Goal: Transaction & Acquisition: Purchase product/service

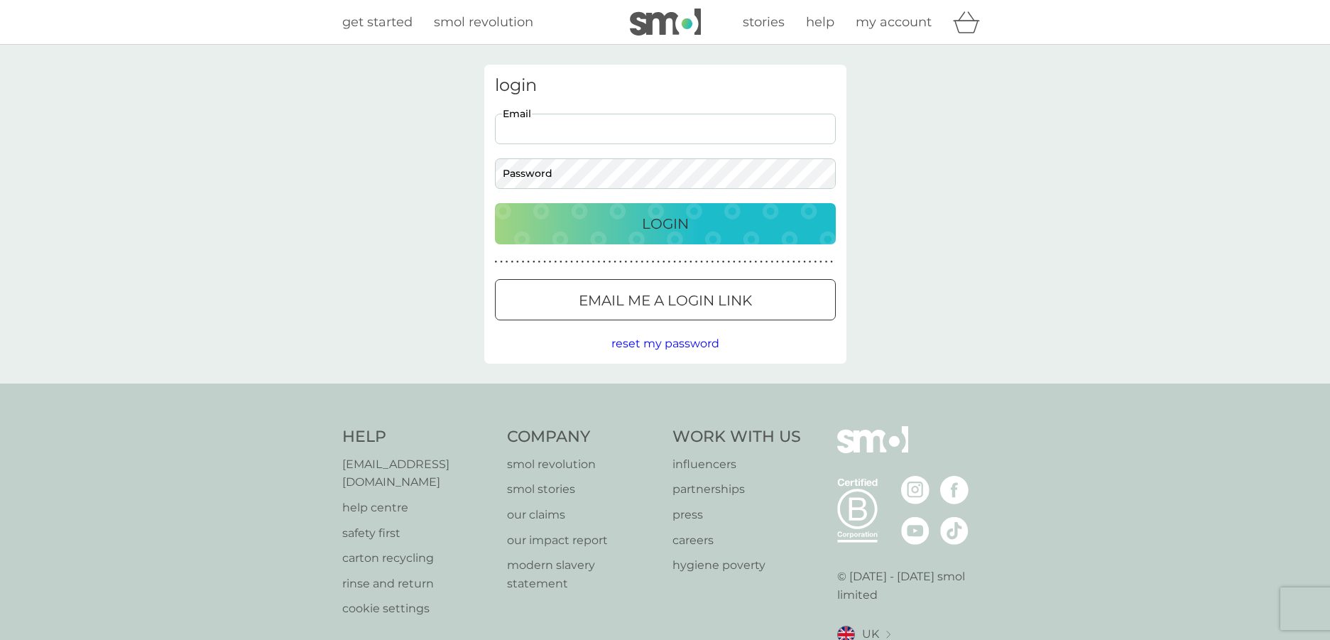
click at [616, 134] on input "Email" at bounding box center [665, 129] width 341 height 31
type input "kiki.gir@gmail.com"
click at [716, 306] on p "Email me a login link" at bounding box center [665, 300] width 173 height 23
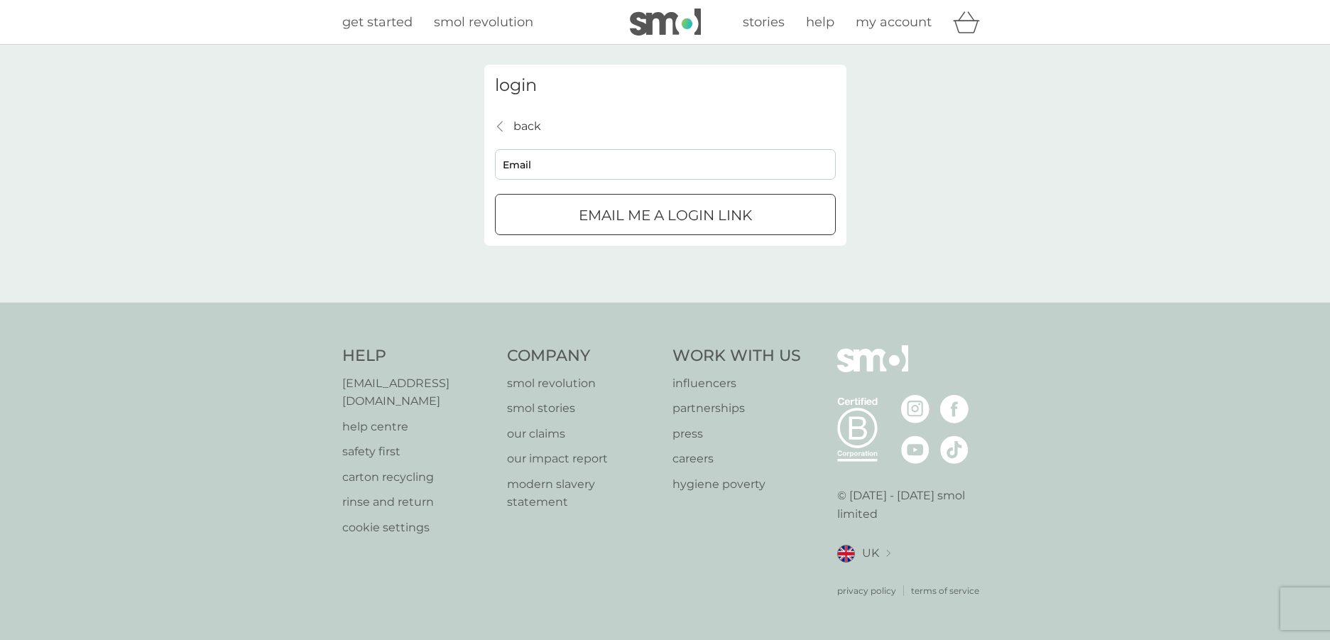
click at [715, 219] on p "Email me a login link" at bounding box center [665, 215] width 173 height 23
type input "kiki.gir@gmail.com"
click at [661, 224] on p "Email me a login link" at bounding box center [665, 215] width 173 height 23
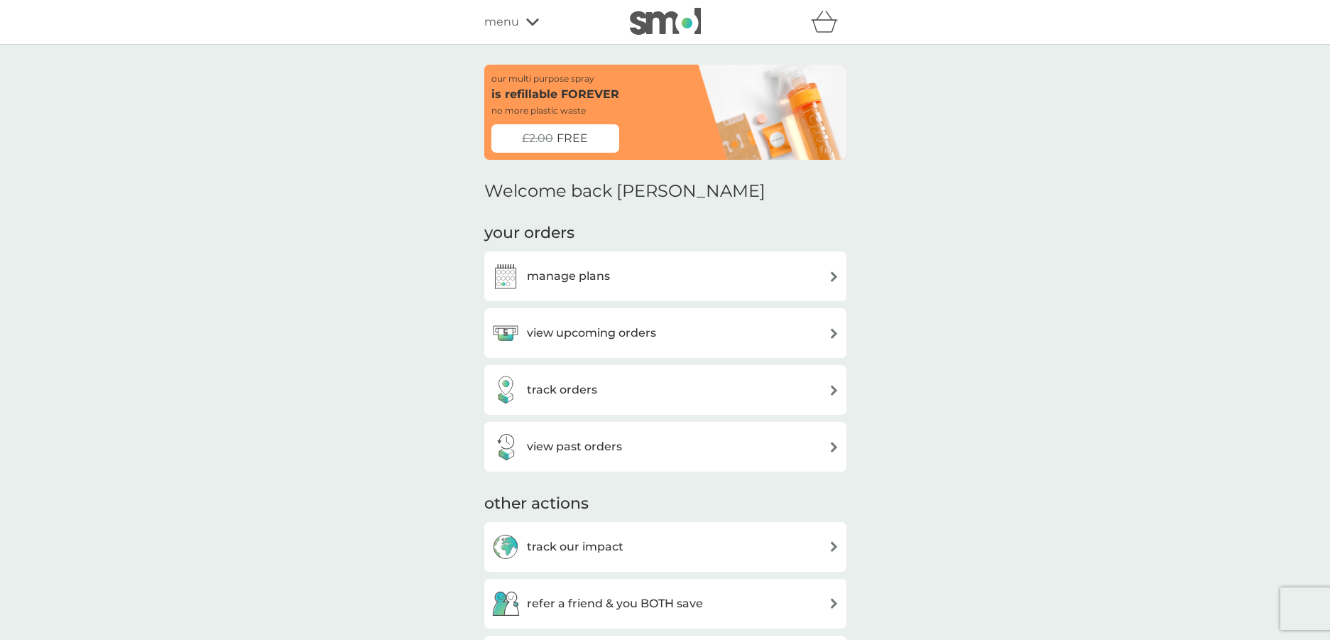
click at [763, 283] on div "manage plans" at bounding box center [666, 276] width 348 height 28
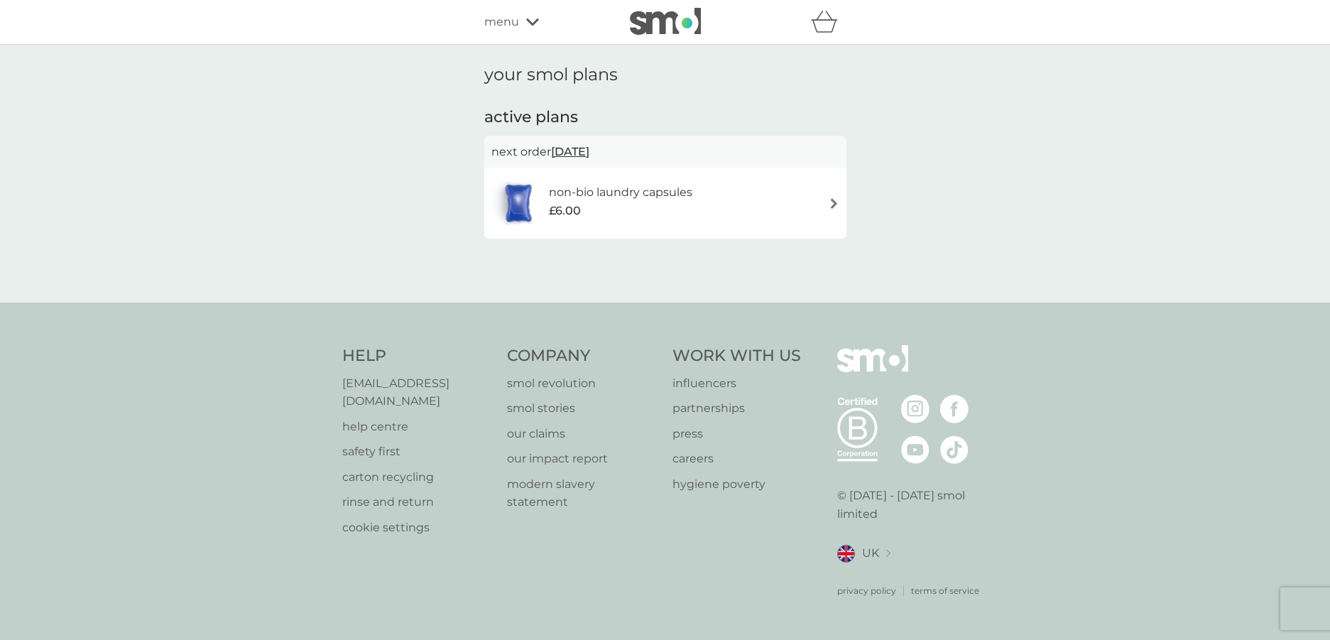
click at [829, 209] on div "non-bio laundry capsules £6.00" at bounding box center [666, 203] width 348 height 50
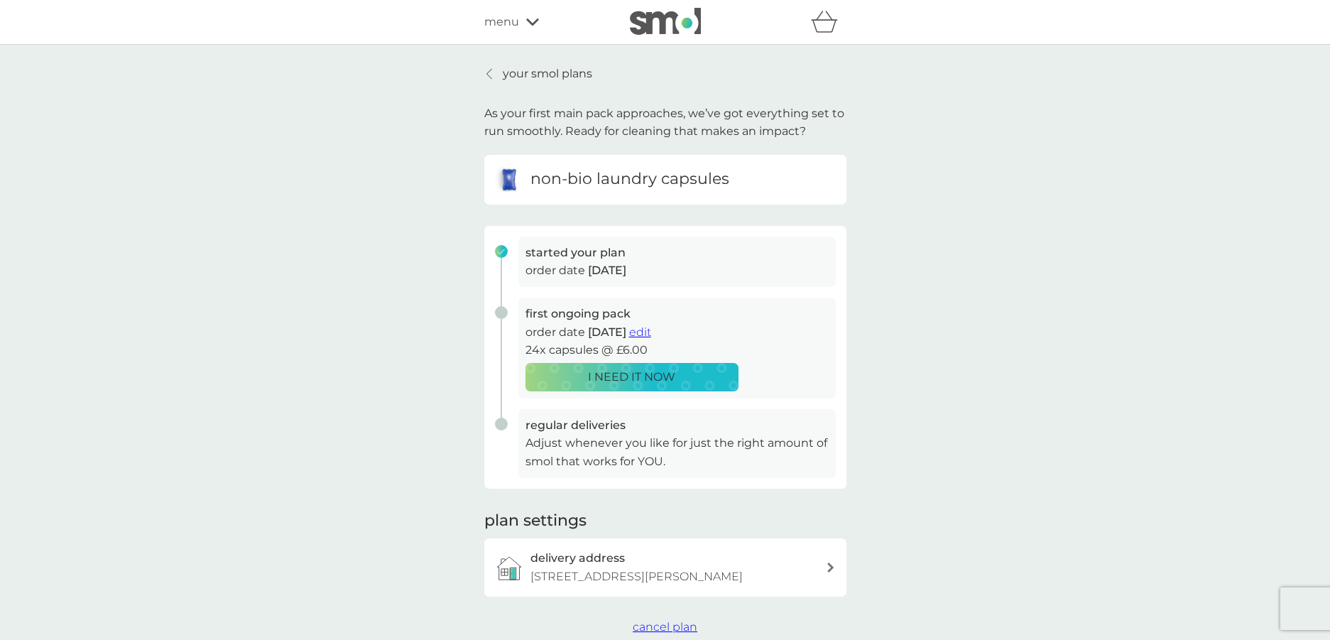
click at [539, 71] on p "your smol plans" at bounding box center [547, 74] width 89 height 18
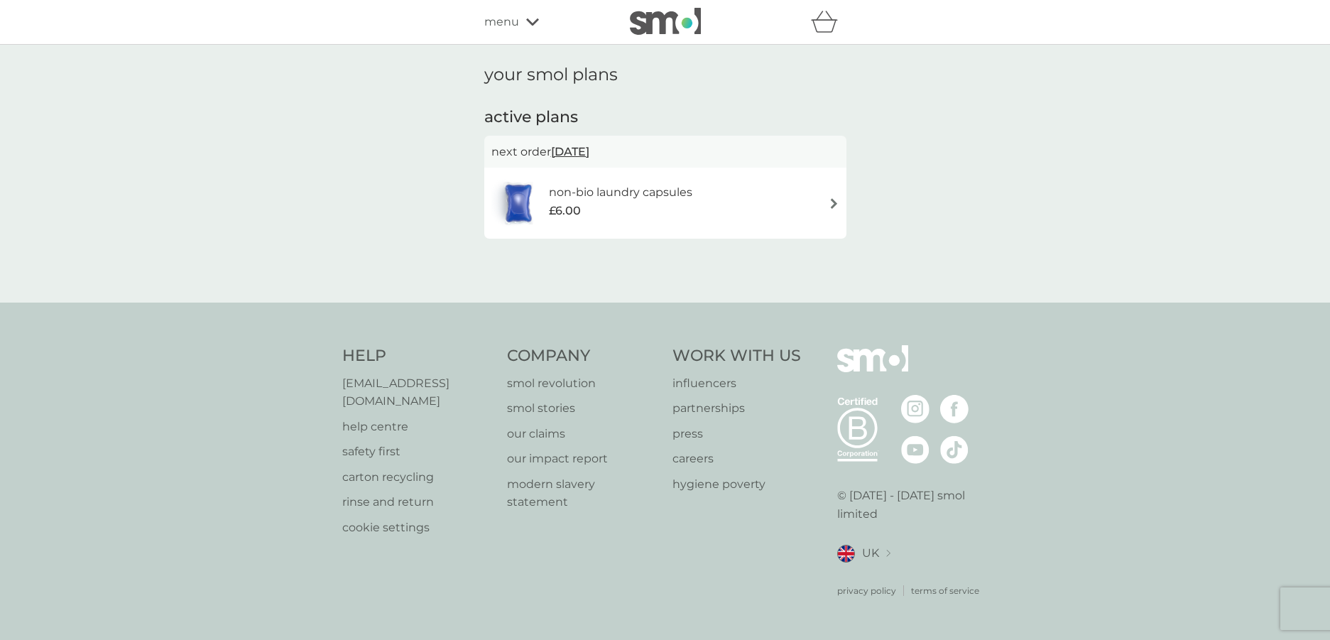
click at [506, 18] on span "menu" at bounding box center [501, 22] width 35 height 18
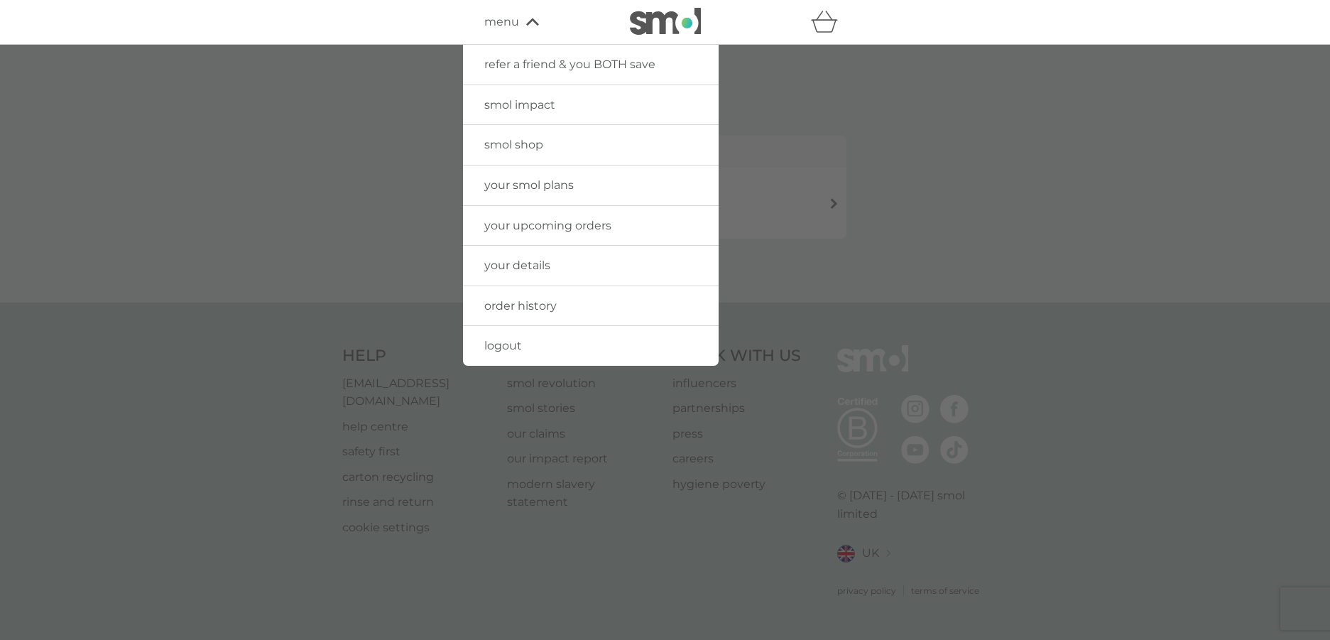
click at [952, 100] on div at bounding box center [665, 365] width 1330 height 640
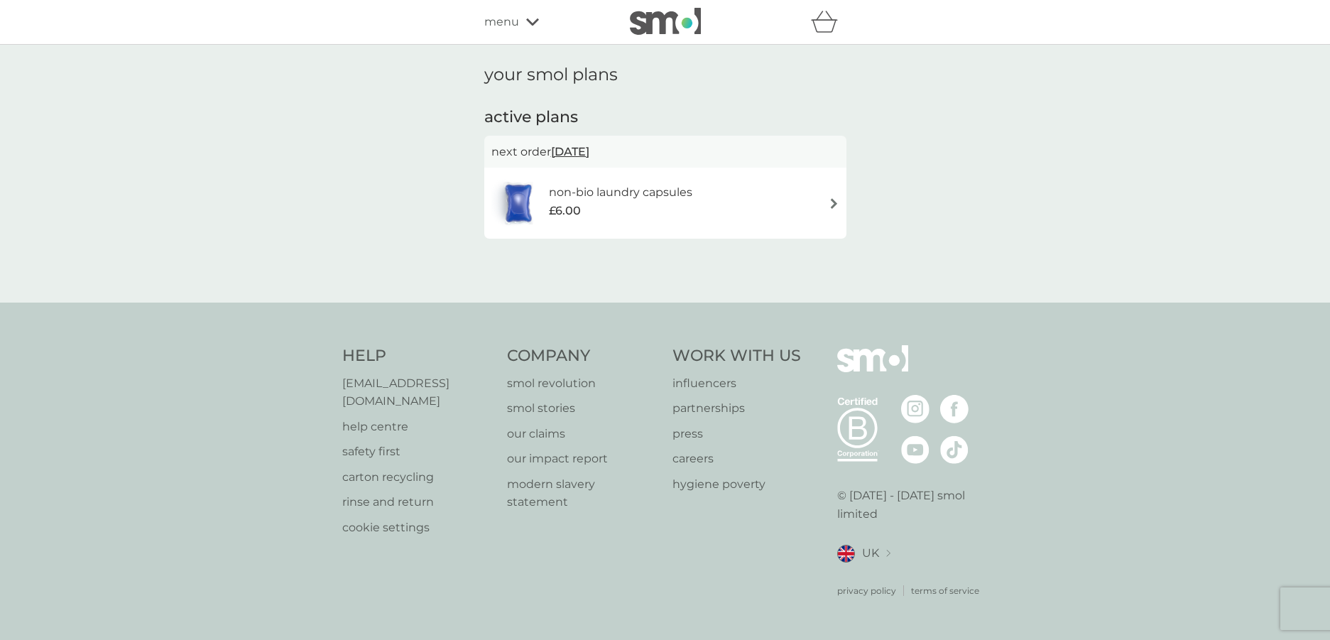
click at [697, 203] on div "non-bio laundry capsules £6.00" at bounding box center [628, 203] width 158 height 40
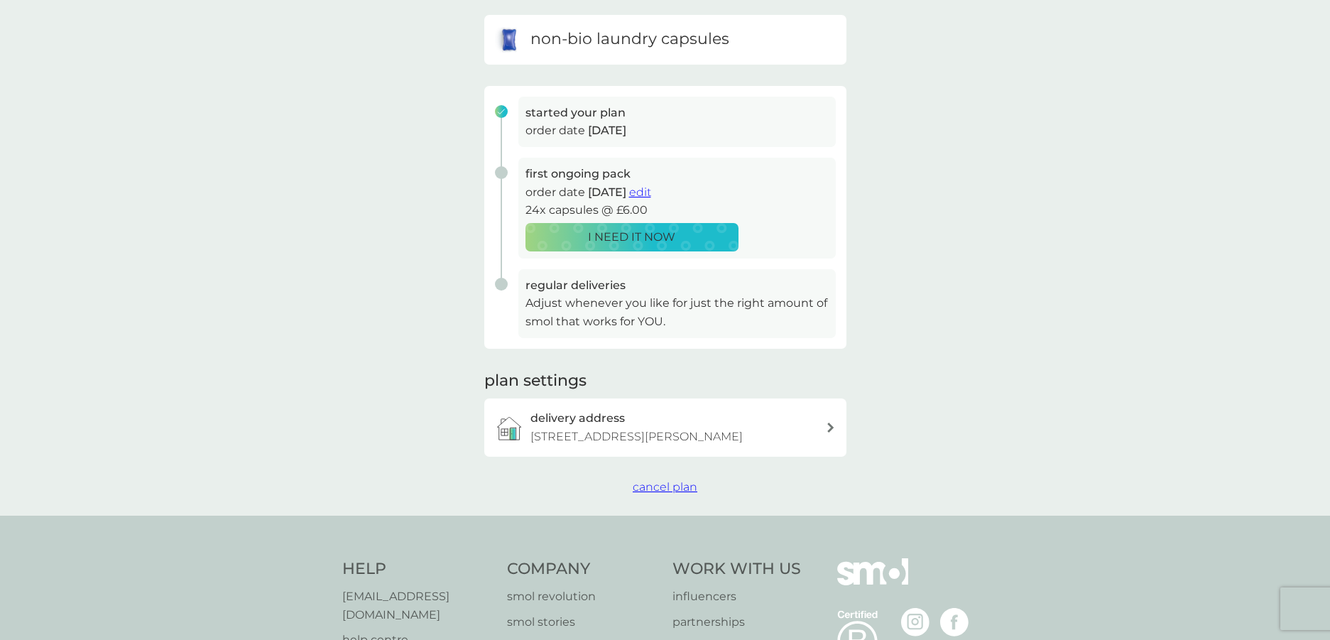
scroll to position [145, 0]
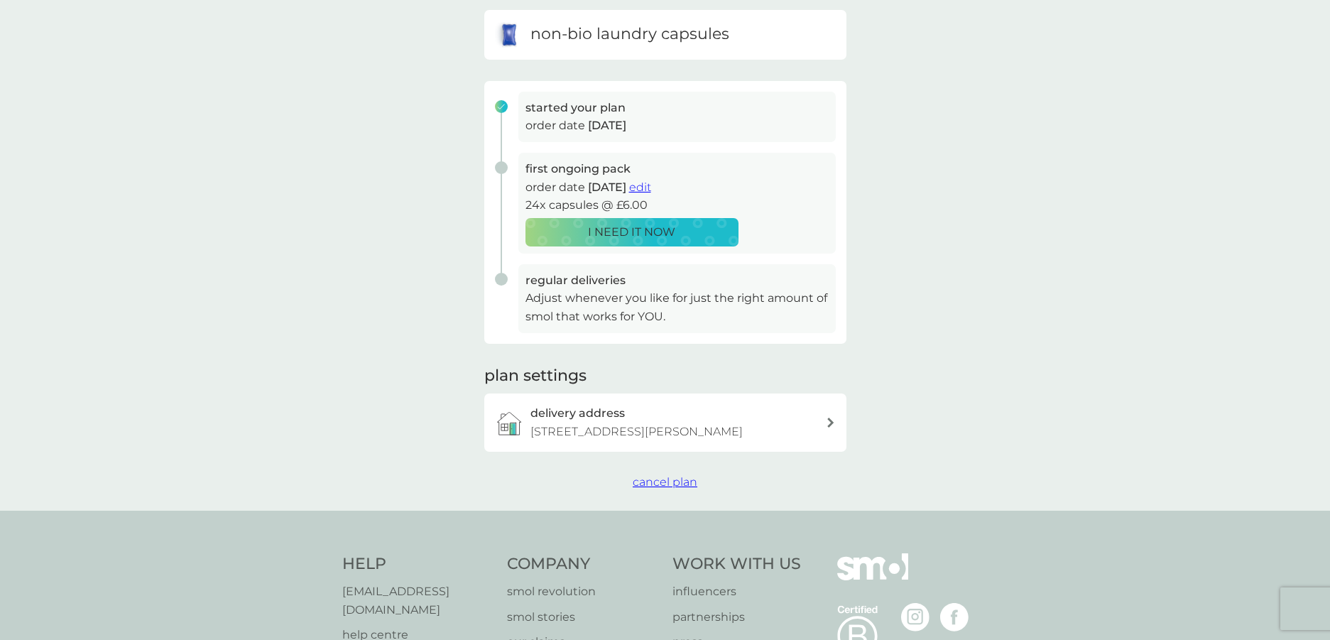
click at [599, 125] on span "[DATE]" at bounding box center [607, 125] width 38 height 13
click at [651, 188] on span "edit" at bounding box center [640, 186] width 22 height 13
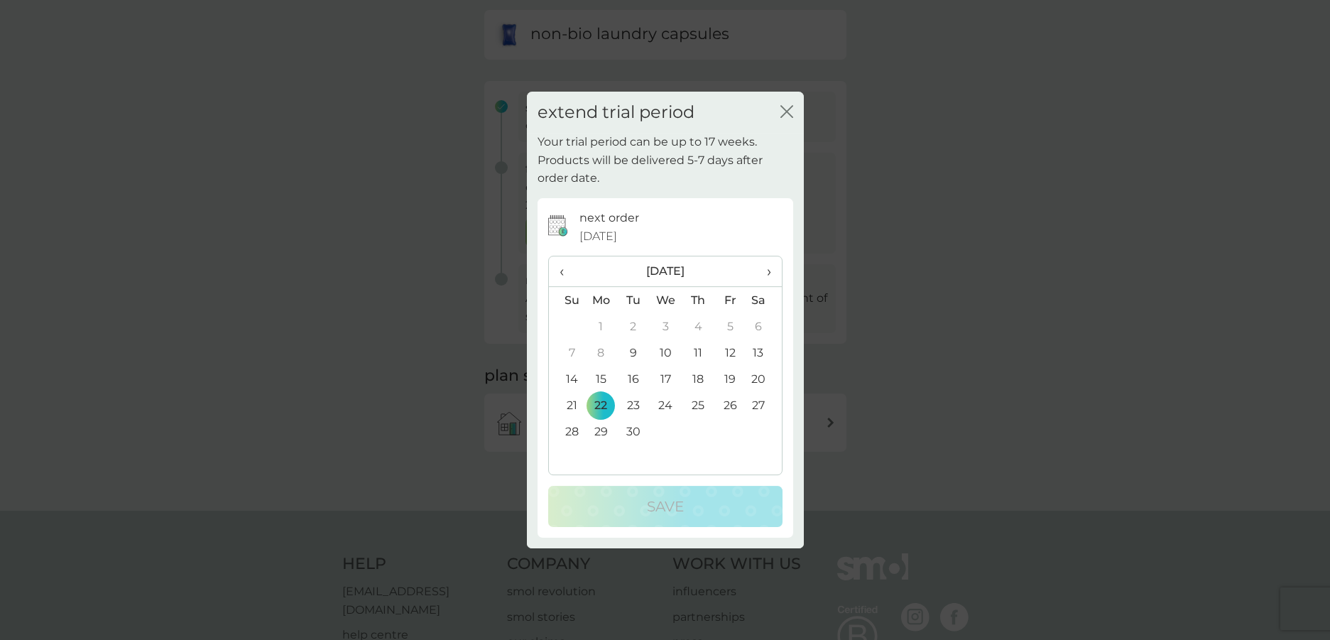
click at [783, 114] on icon "close" at bounding box center [784, 111] width 6 height 11
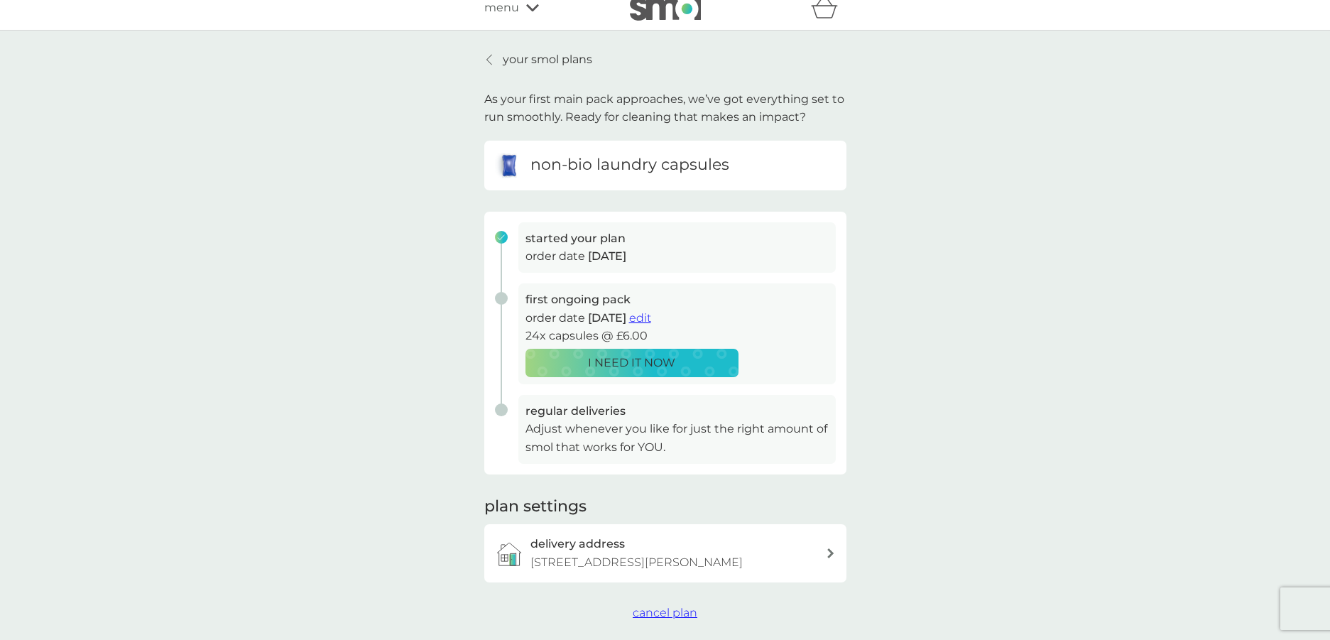
scroll to position [0, 0]
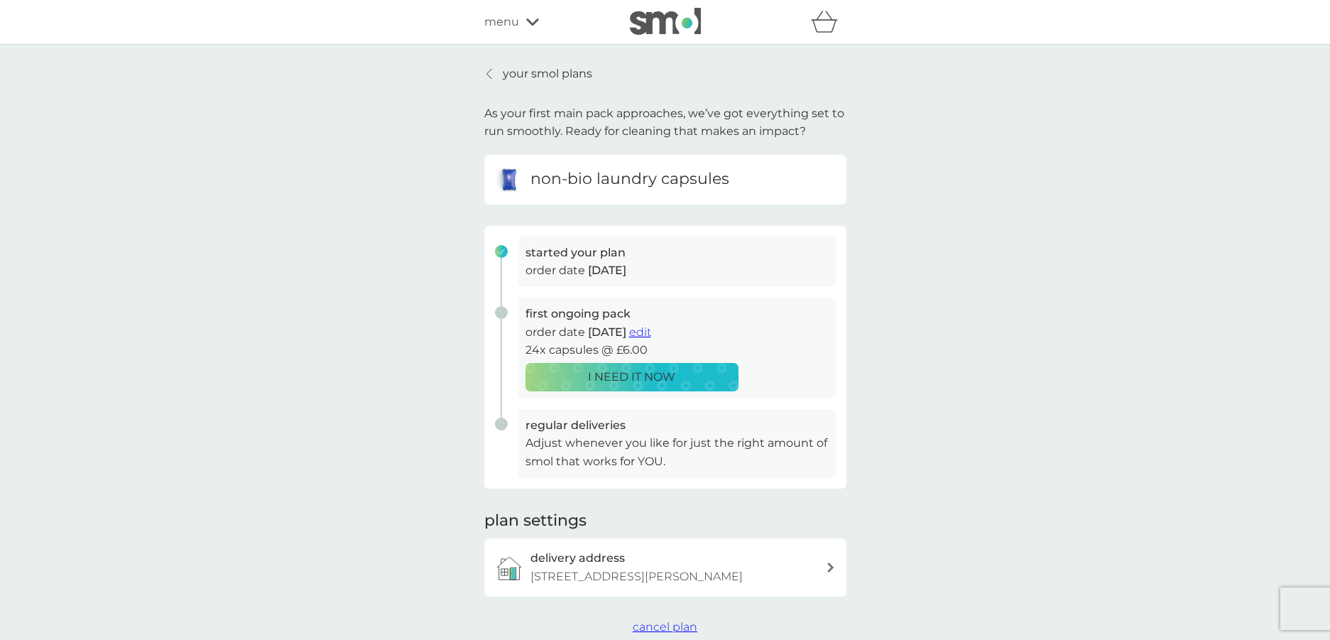
click at [530, 27] on div "menu" at bounding box center [544, 22] width 121 height 18
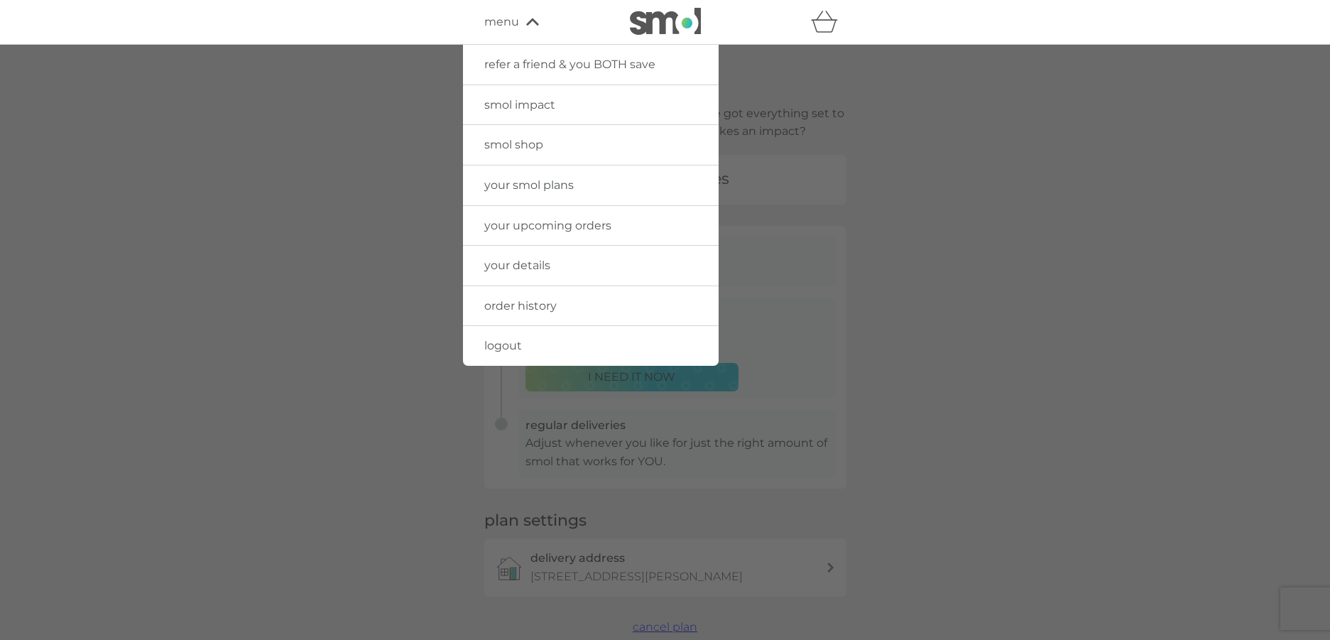
click at [563, 190] on span "your smol plans" at bounding box center [528, 184] width 89 height 13
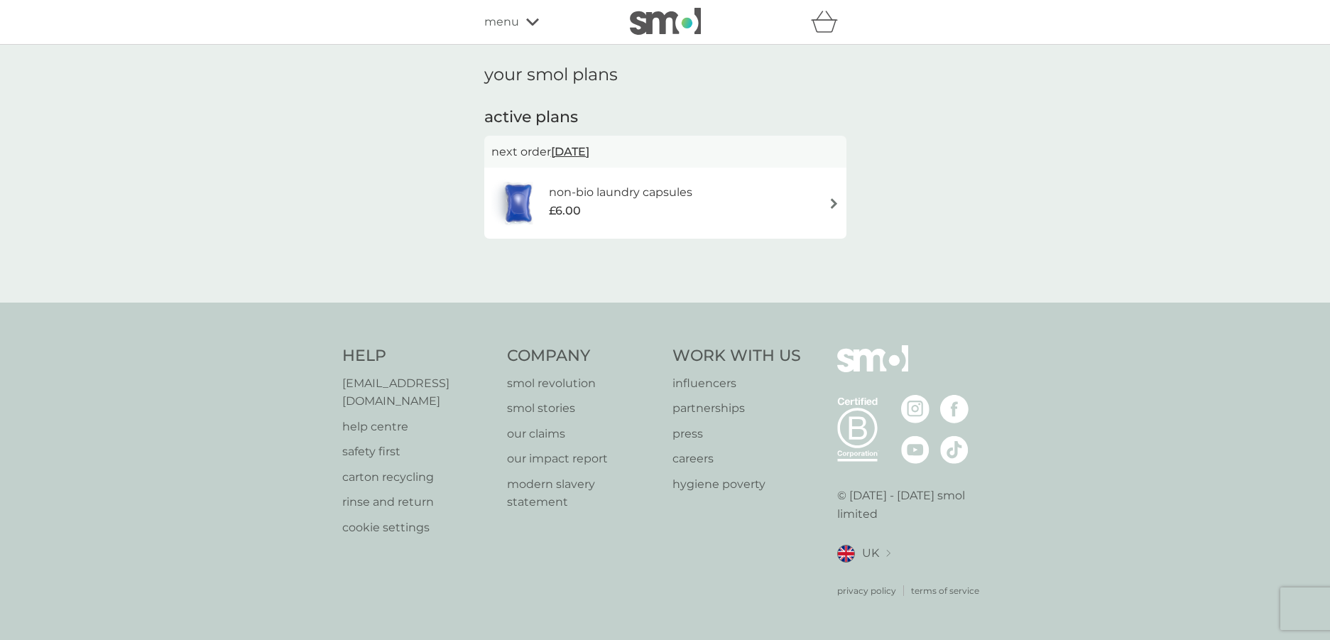
click at [528, 22] on icon at bounding box center [532, 21] width 13 height 7
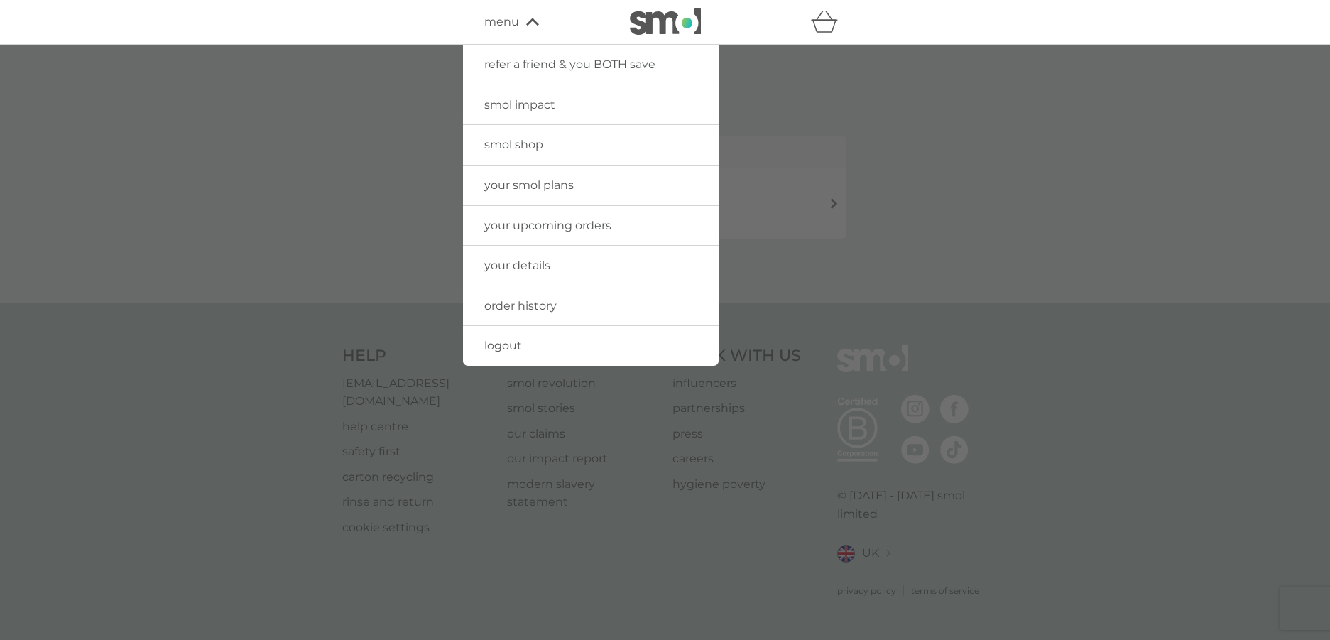
click at [545, 151] on link "smol shop" at bounding box center [591, 145] width 256 height 40
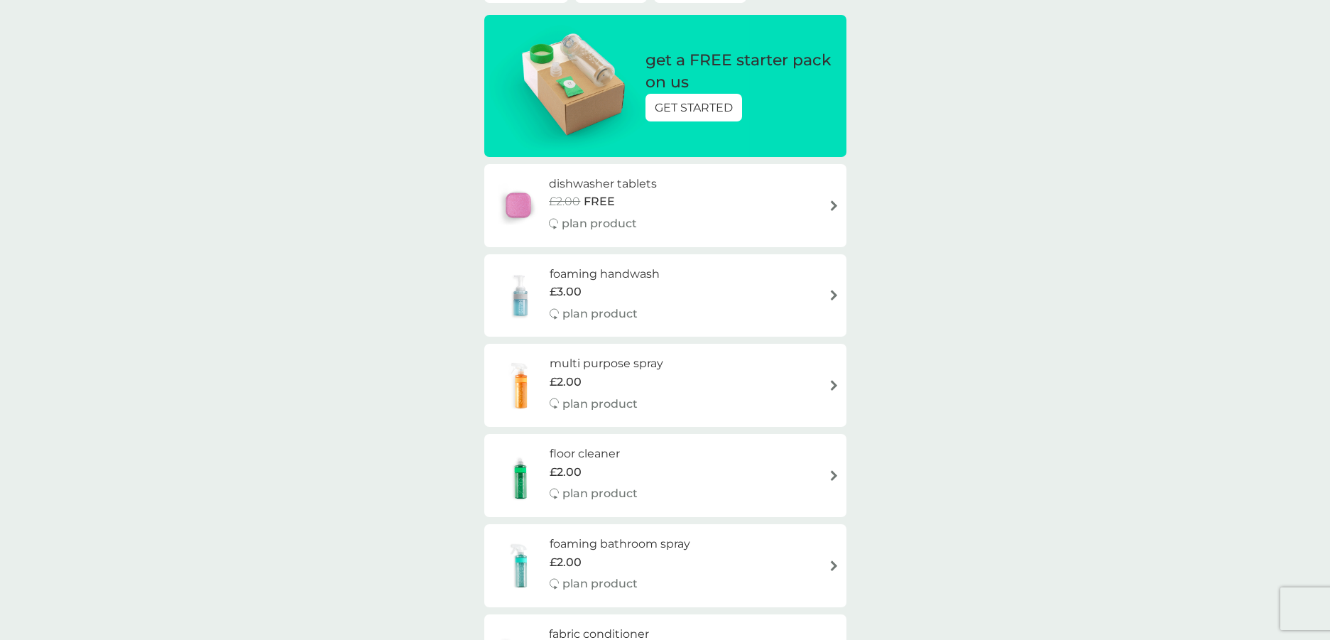
scroll to position [153, 0]
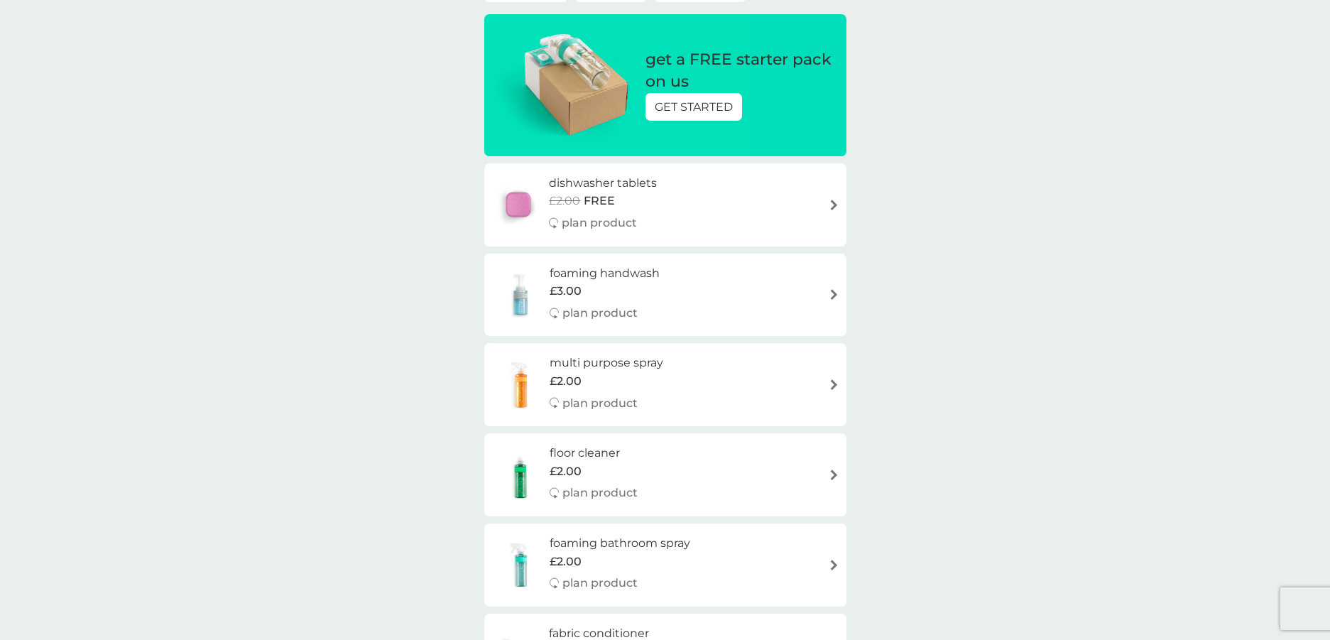
click at [818, 215] on div "dishwasher tablets £2.00 FREE plan product" at bounding box center [666, 205] width 348 height 62
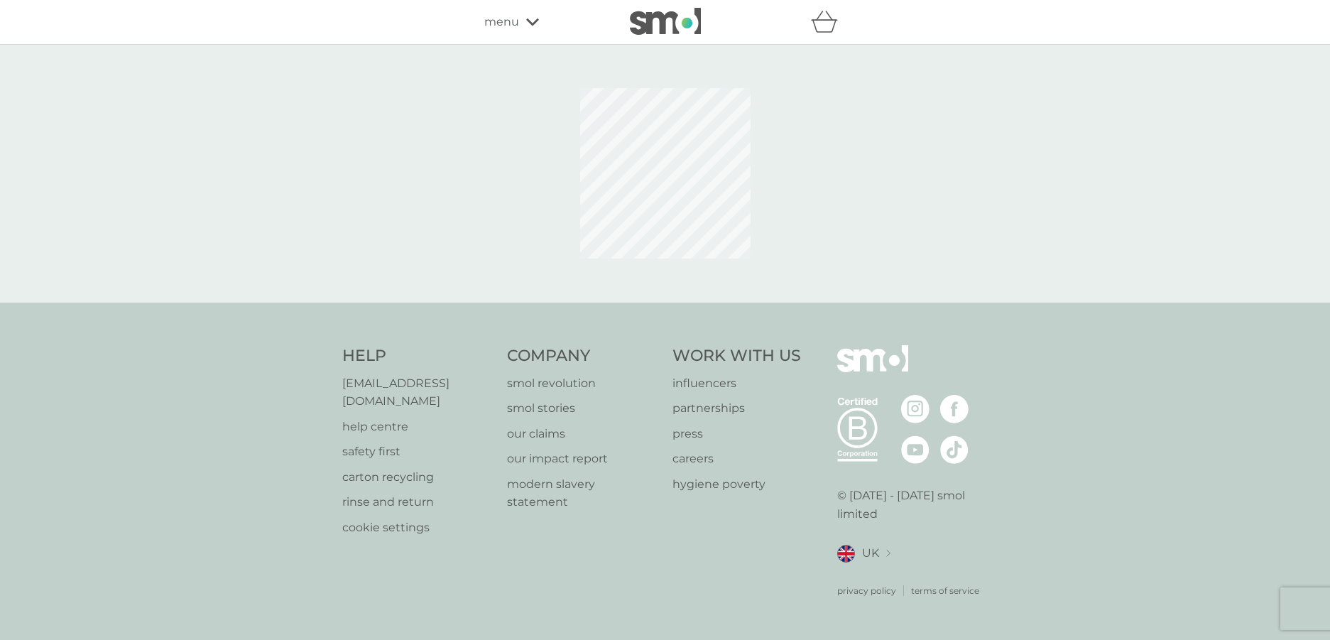
select select "42"
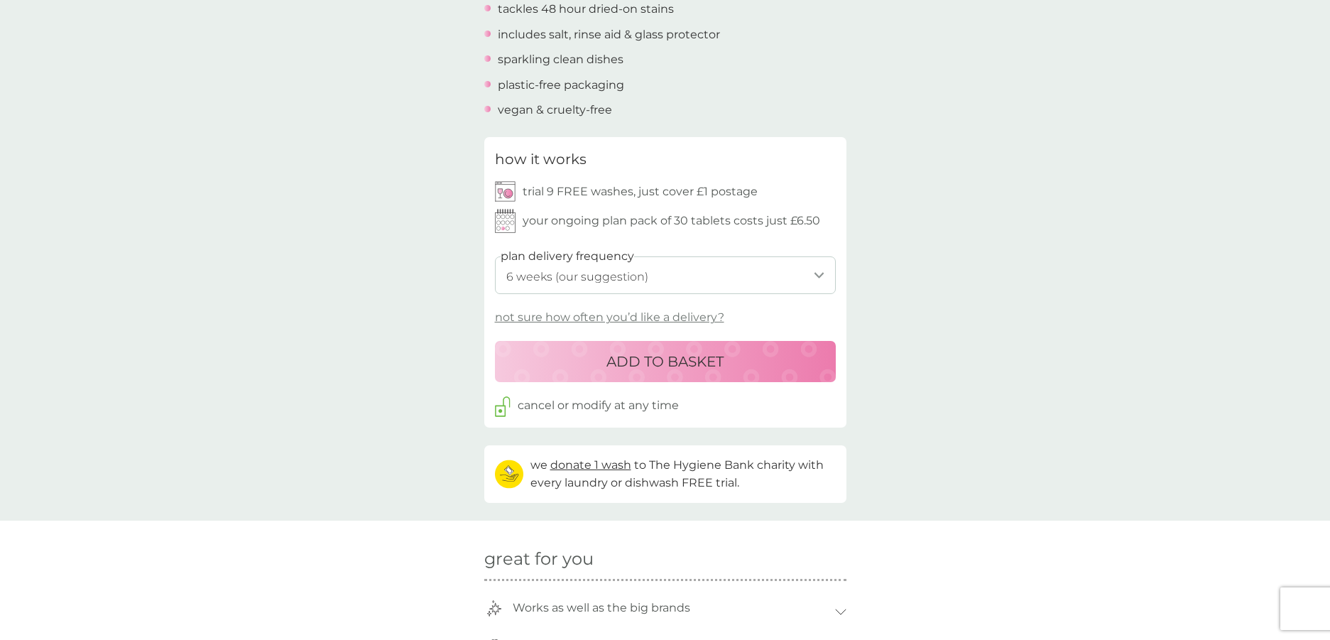
scroll to position [557, 0]
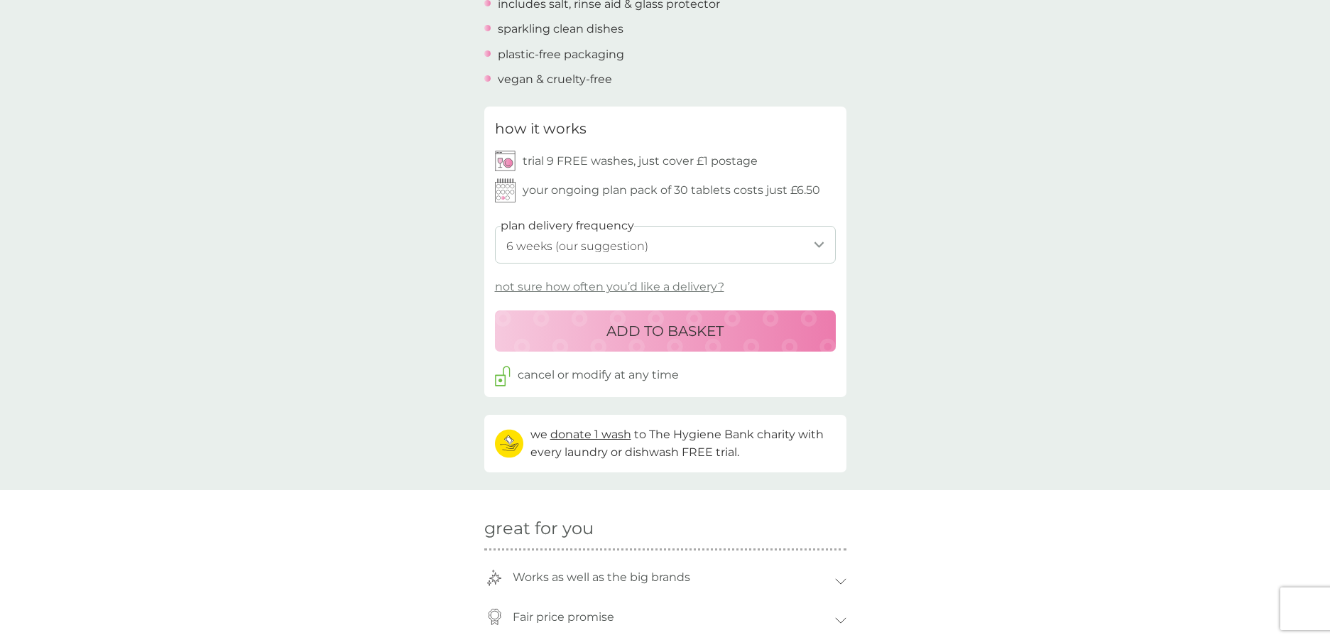
click at [803, 247] on select "1 week 2 weeks 3 weeks 4 weeks 5 weeks 6 weeks (our suggestion) 7 weeks 8 weeks…" at bounding box center [665, 245] width 341 height 38
